Goal: Transaction & Acquisition: Purchase product/service

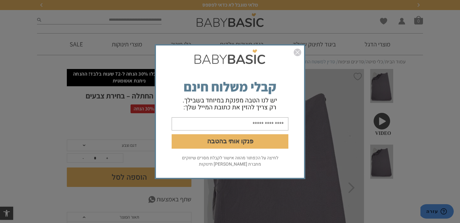
click at [295, 52] on img "סגור" at bounding box center [298, 53] width 8 height 8
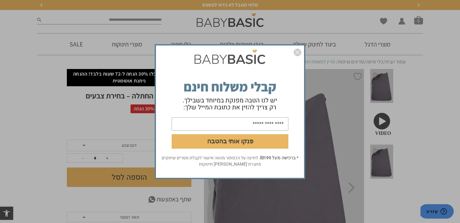
click at [295, 49] on img "סגור" at bounding box center [298, 53] width 8 height 8
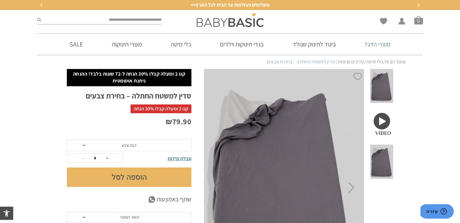
click at [386, 49] on link "מוצרי הדגל" at bounding box center [377, 44] width 45 height 21
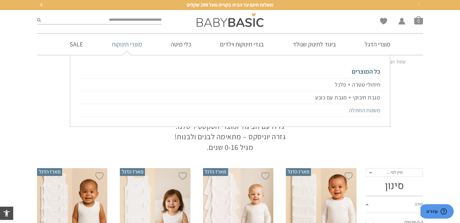
click at [356, 107] on link "משטח החתלה" at bounding box center [230, 110] width 301 height 13
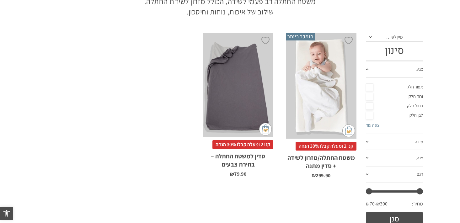
click at [329, 100] on div "x בחירת סדין מתנה סדין למשטח החתלה אפור סדין למשטח החתלה ורוד סדין למשטח החתלה …" at bounding box center [321, 86] width 70 height 106
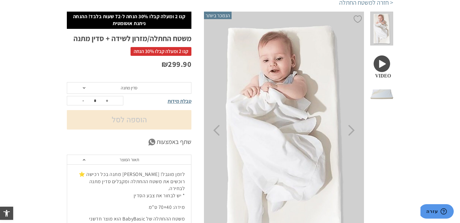
scroll to position [41, 0]
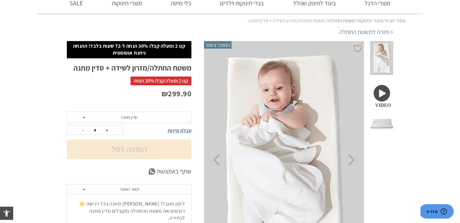
click at [381, 95] on span at bounding box center [381, 96] width 23 height 34
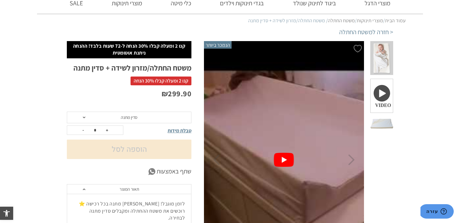
click at [281, 164] on button "play Youtube video" at bounding box center [284, 160] width 161 height 238
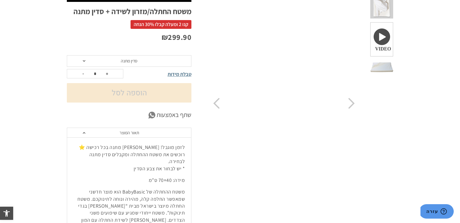
scroll to position [96, 0]
